Goal: Task Accomplishment & Management: Use online tool/utility

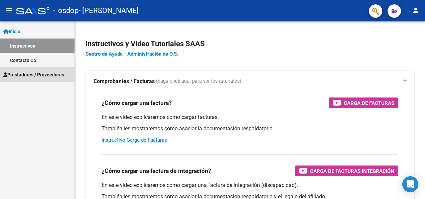
click at [43, 74] on span "Prestadores / Proveedores" at bounding box center [33, 74] width 61 height 7
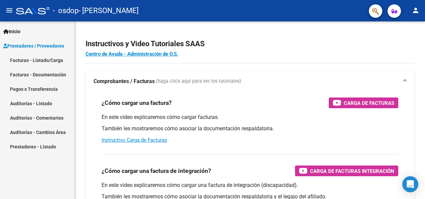
click at [43, 86] on link "Pagos x Transferencia" at bounding box center [37, 89] width 75 height 14
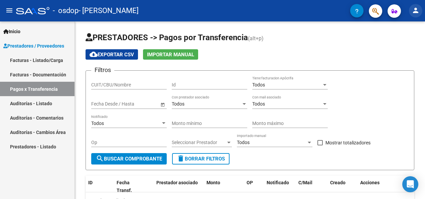
click at [417, 9] on mat-icon "person" at bounding box center [416, 10] width 8 height 8
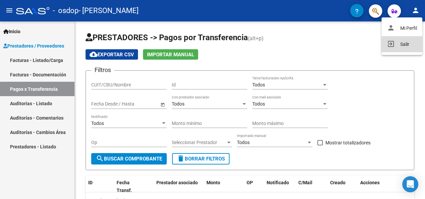
click at [404, 44] on button "exit_to_app Salir" at bounding box center [402, 44] width 41 height 16
